Goal: Information Seeking & Learning: Learn about a topic

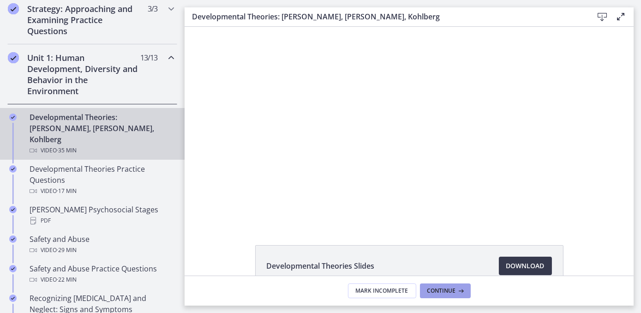
click at [453, 287] on span "Continue" at bounding box center [441, 290] width 29 height 7
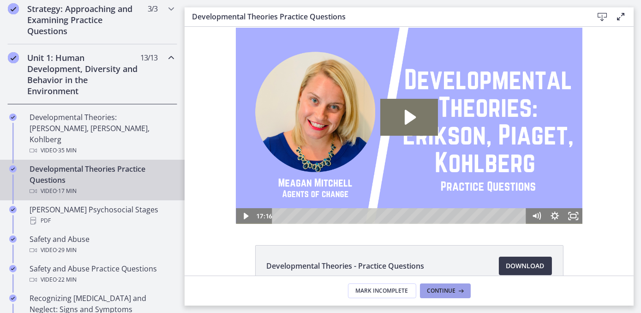
click at [451, 292] on span "Continue" at bounding box center [441, 290] width 29 height 7
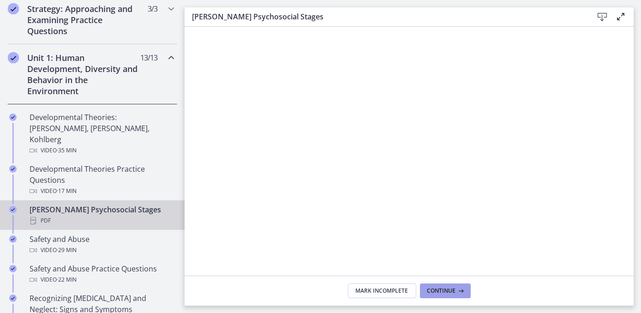
click at [434, 293] on span "Continue" at bounding box center [441, 290] width 29 height 7
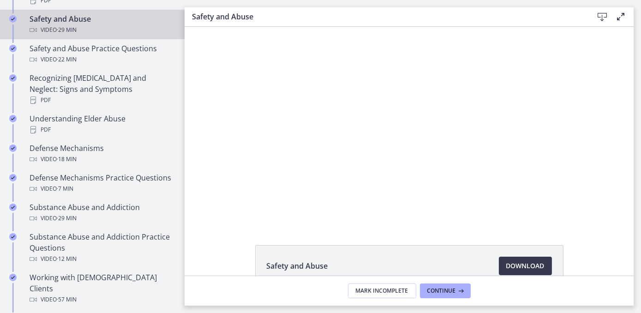
click at [476, 237] on div "Safety and Abuse Download Opens in a new window" at bounding box center [409, 151] width 449 height 249
click at [505, 296] on footer "Mark Incomplete Continue" at bounding box center [409, 291] width 449 height 30
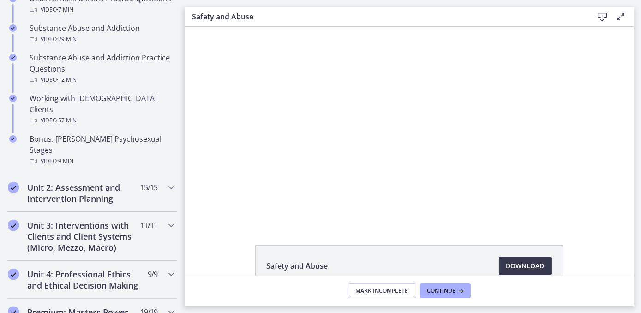
scroll to position [619, 0]
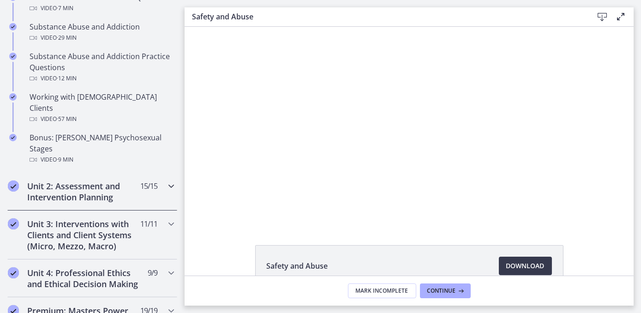
click at [166, 180] on icon "Chapters" at bounding box center [171, 185] width 11 height 11
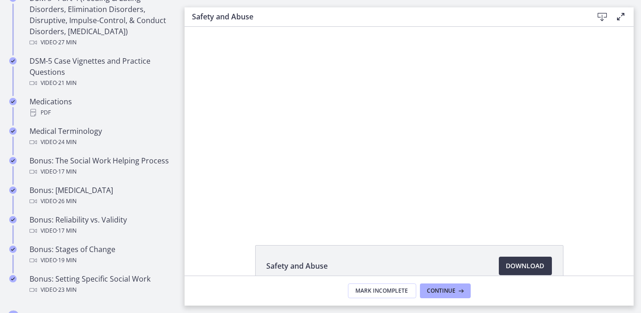
drag, startPoint x: 347, startPoint y: 189, endPoint x: 193, endPoint y: 87, distance: 184.5
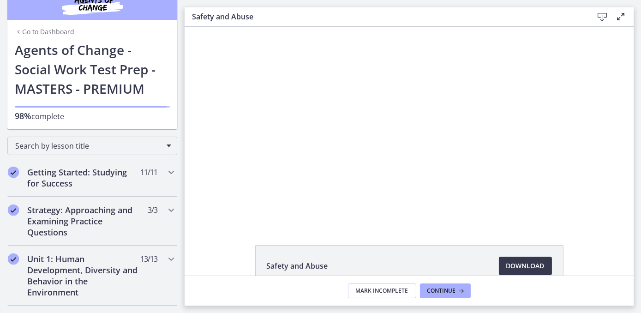
scroll to position [9, 0]
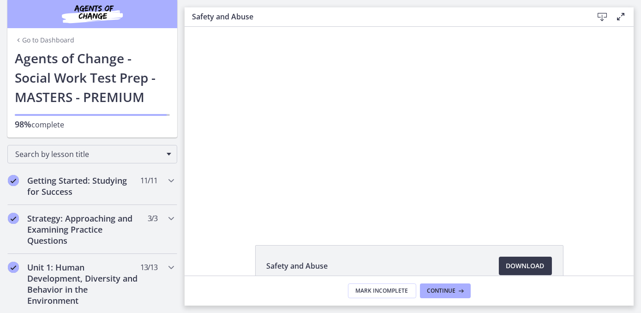
click at [211, 58] on div "Click for sound @keyframes VOLUME_SMALL_WAVE_FLASH { 0% { opacity: 0; } 33% { o…" at bounding box center [408, 125] width 449 height 197
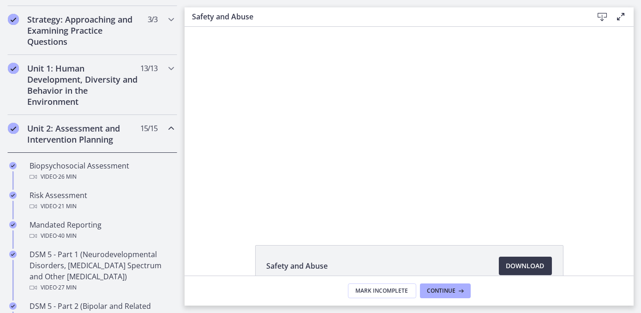
scroll to position [215, 0]
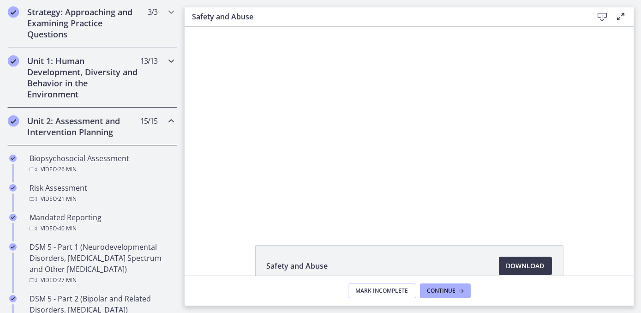
click at [166, 60] on icon "Chapters" at bounding box center [171, 60] width 11 height 11
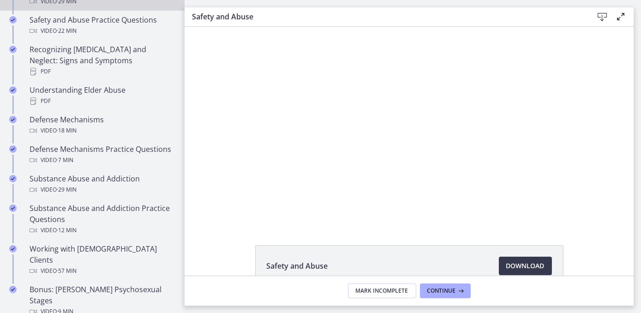
scroll to position [0, 0]
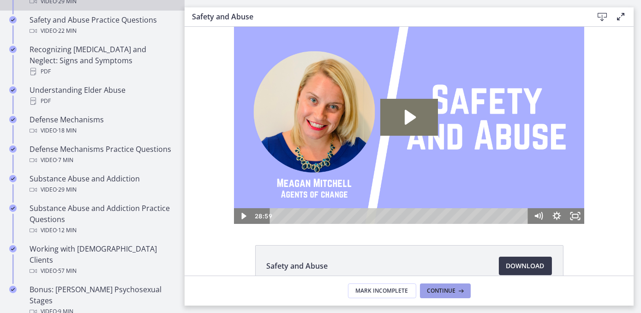
click at [445, 297] on button "Continue" at bounding box center [445, 290] width 51 height 15
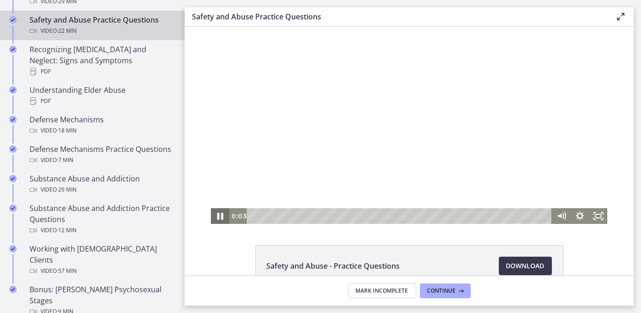
click at [217, 215] on icon "Pause" at bounding box center [220, 216] width 6 height 7
